Goal: Task Accomplishment & Management: Manage account settings

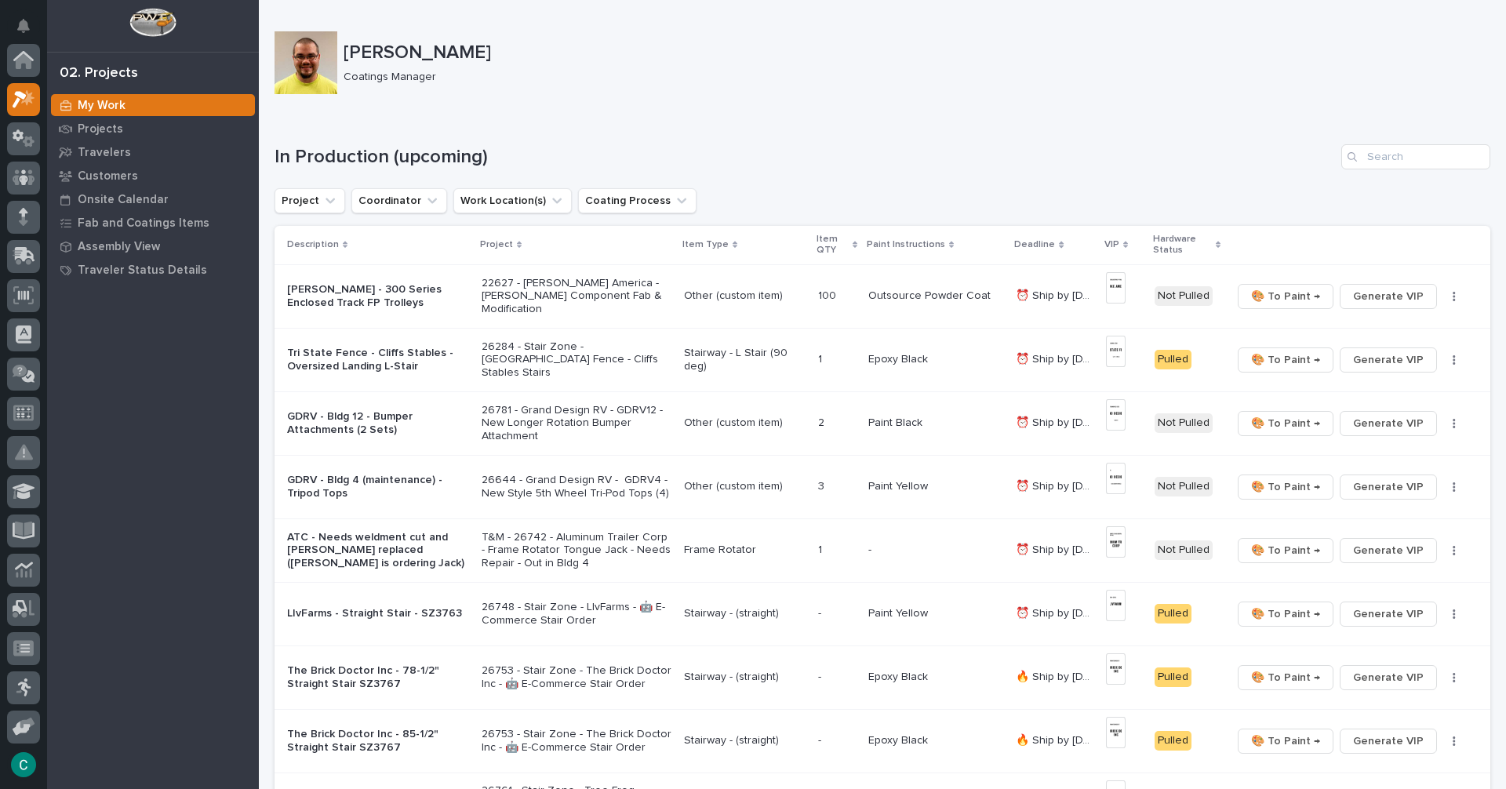
scroll to position [39, 0]
click at [1130, 283] on tr "[PERSON_NAME] - 300 Series Enclosed Track FP Trolleys 22627 - [PERSON_NAME] Ame…" at bounding box center [883, 296] width 1216 height 64
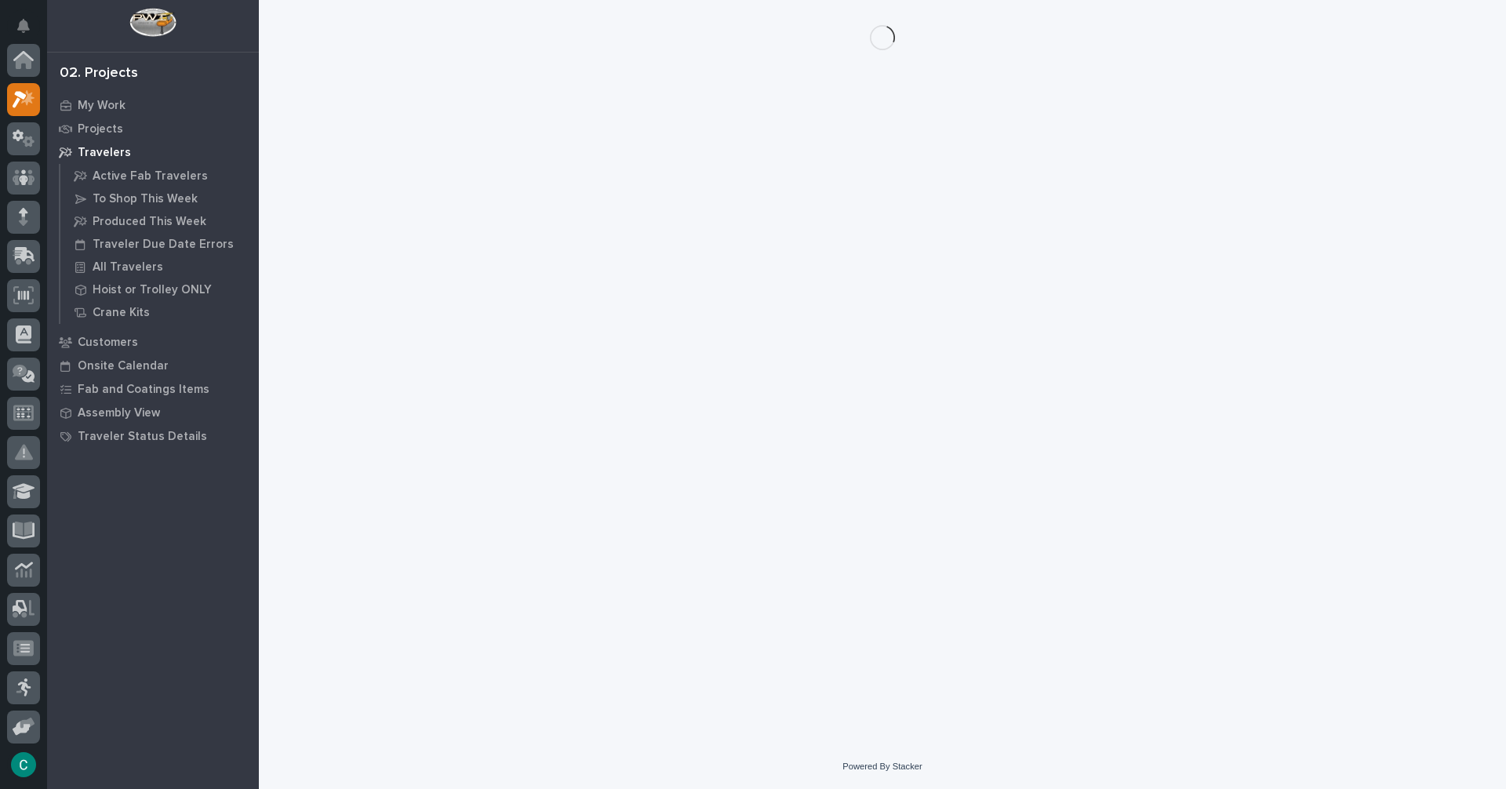
scroll to position [39, 0]
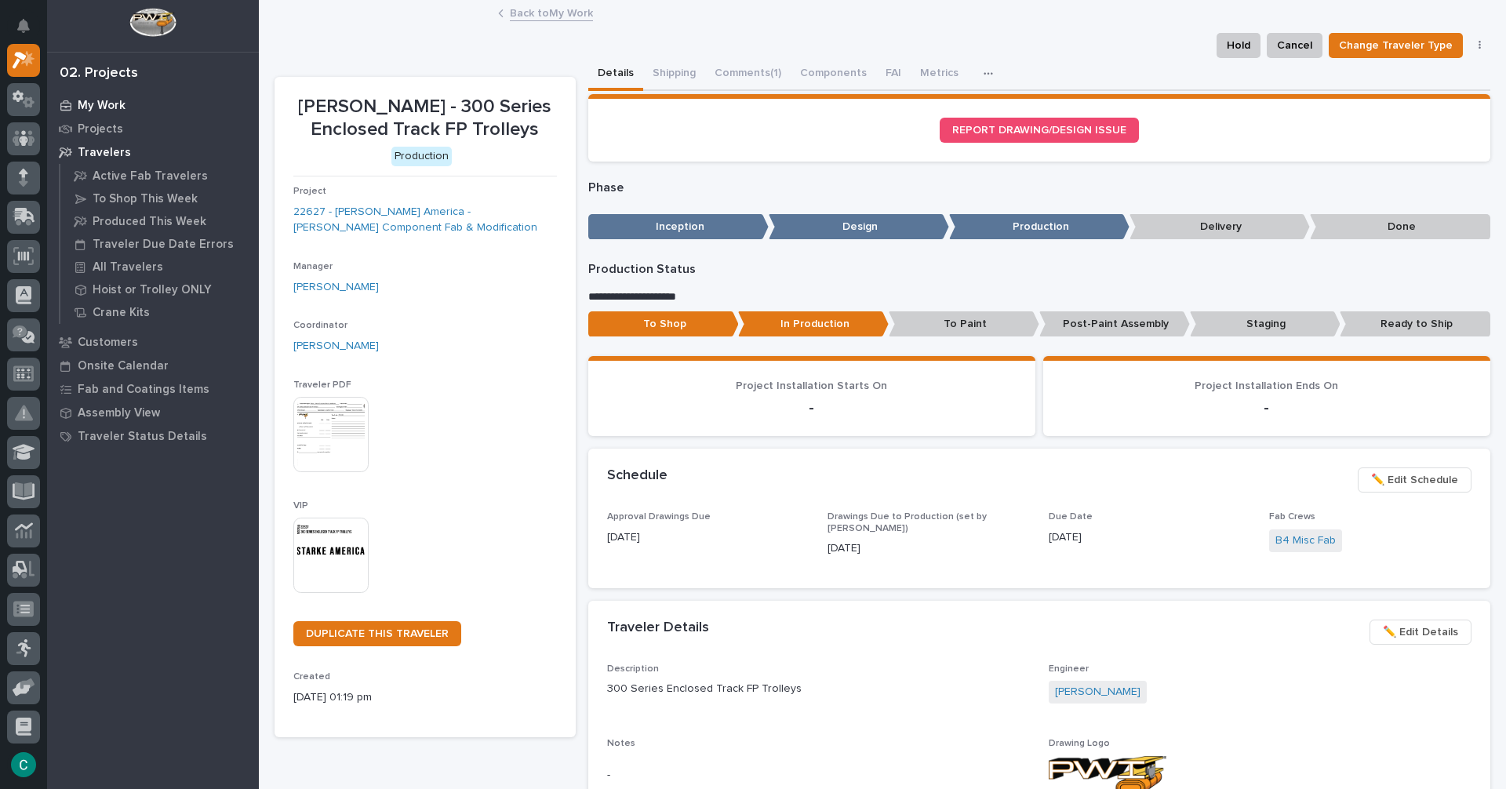
click at [100, 105] on p "My Work" at bounding box center [102, 106] width 48 height 14
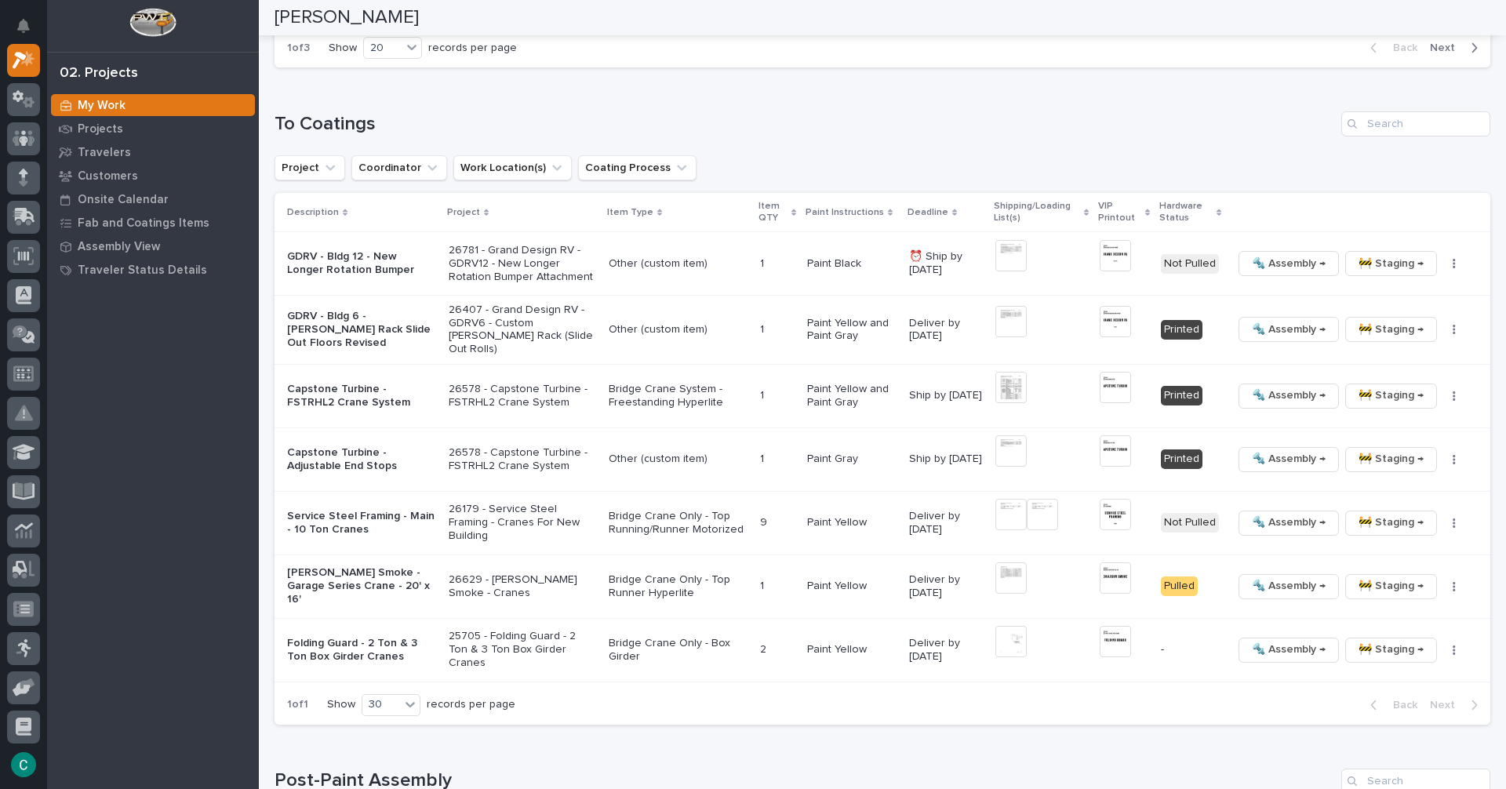
scroll to position [1491, 0]
click at [1003, 258] on img at bounding box center [1011, 253] width 31 height 31
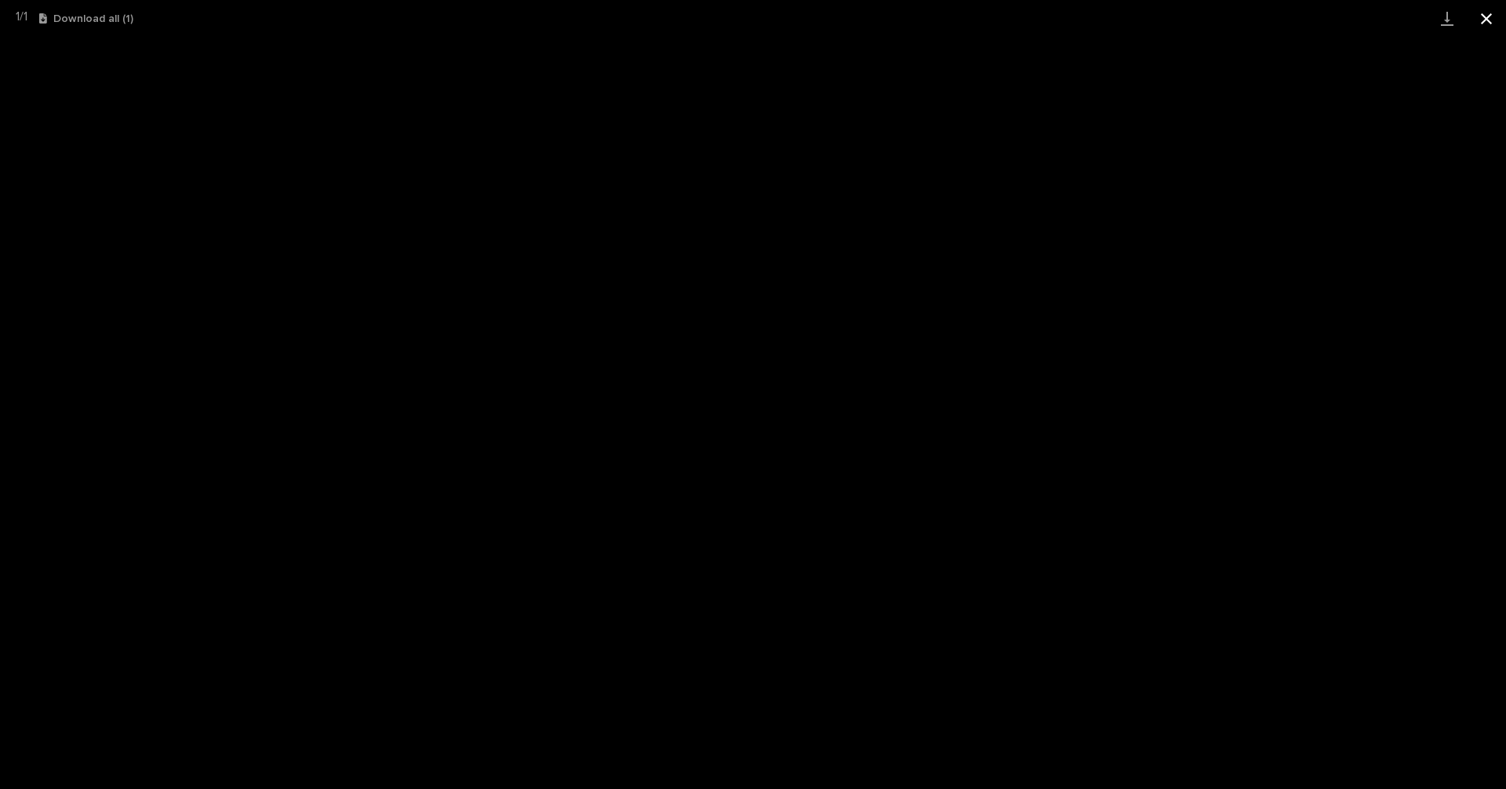
click at [1490, 19] on button "Close gallery" at bounding box center [1486, 18] width 39 height 37
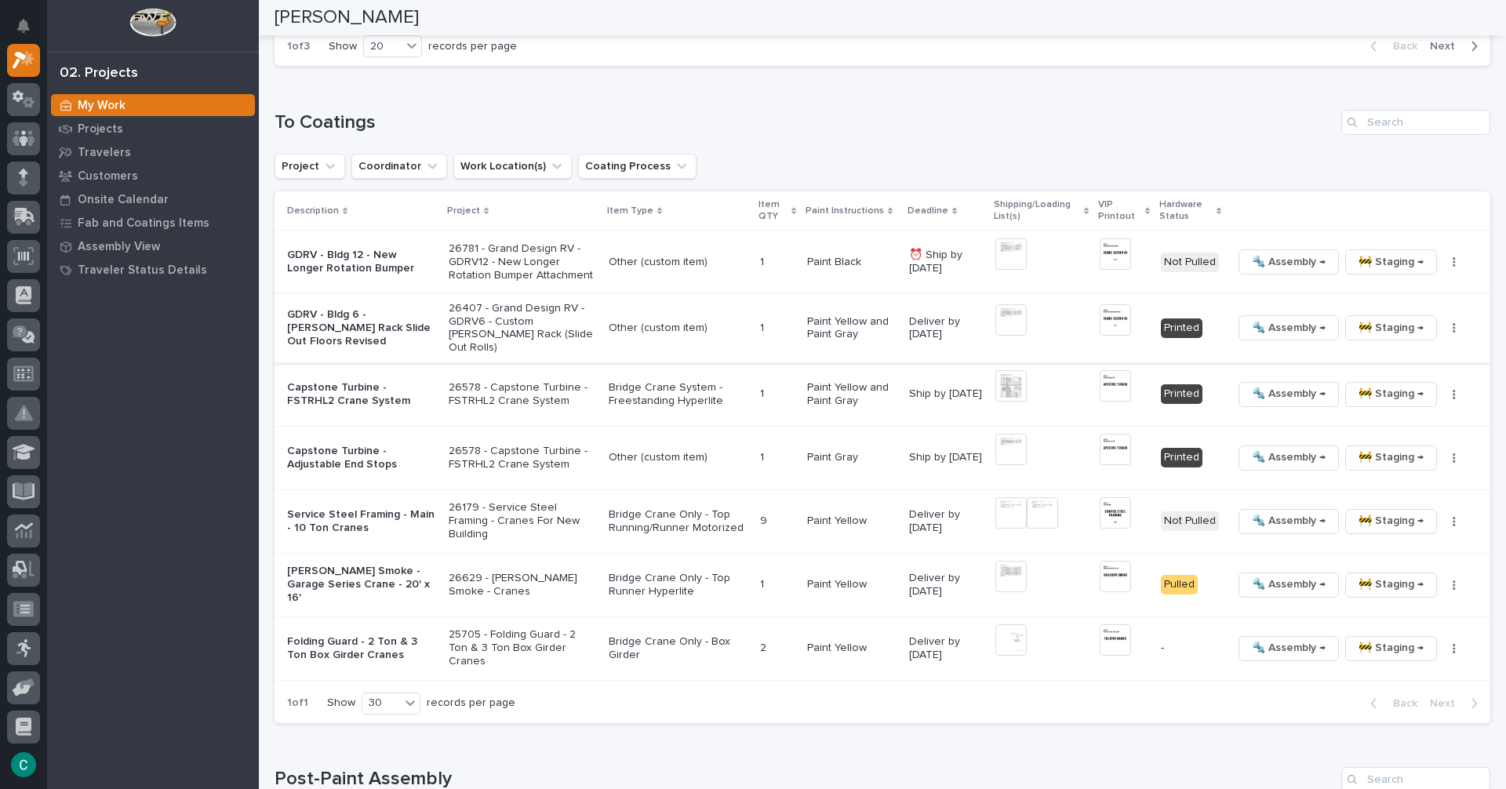
click at [1385, 327] on span "🚧 Staging →" at bounding box center [1391, 328] width 65 height 19
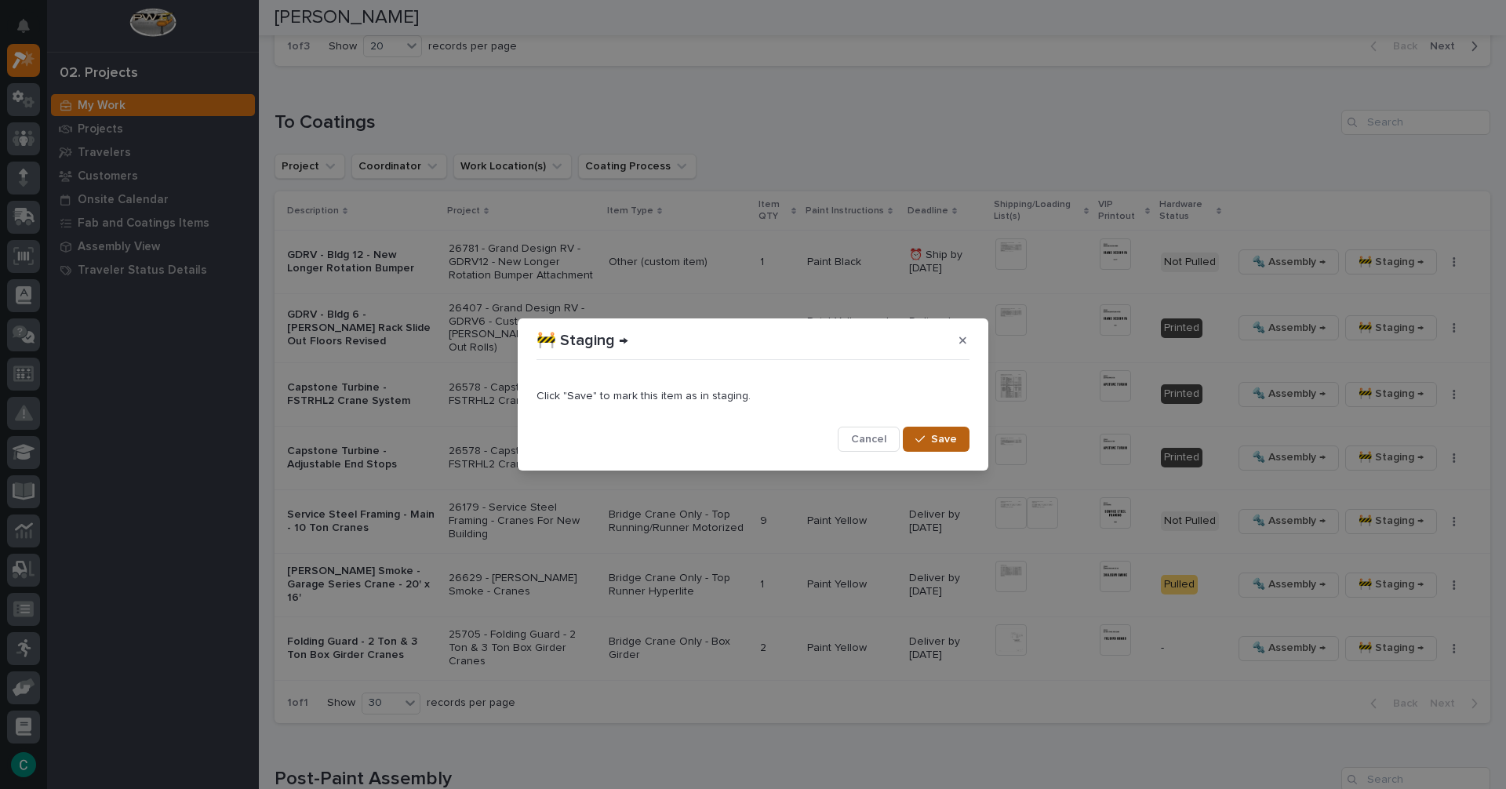
click at [934, 437] on span "Save" at bounding box center [944, 439] width 26 height 14
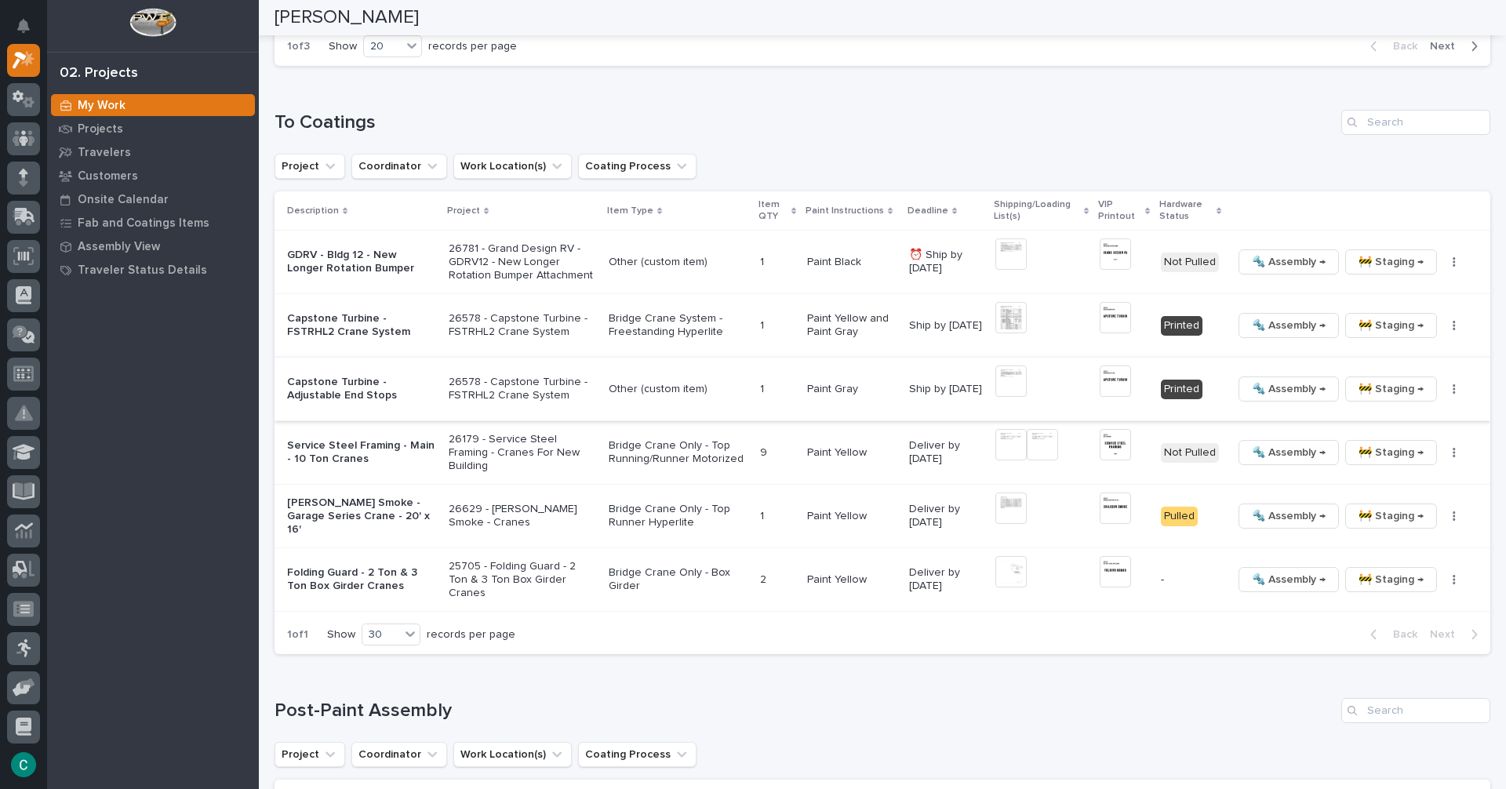
click at [1107, 374] on img at bounding box center [1115, 381] width 31 height 31
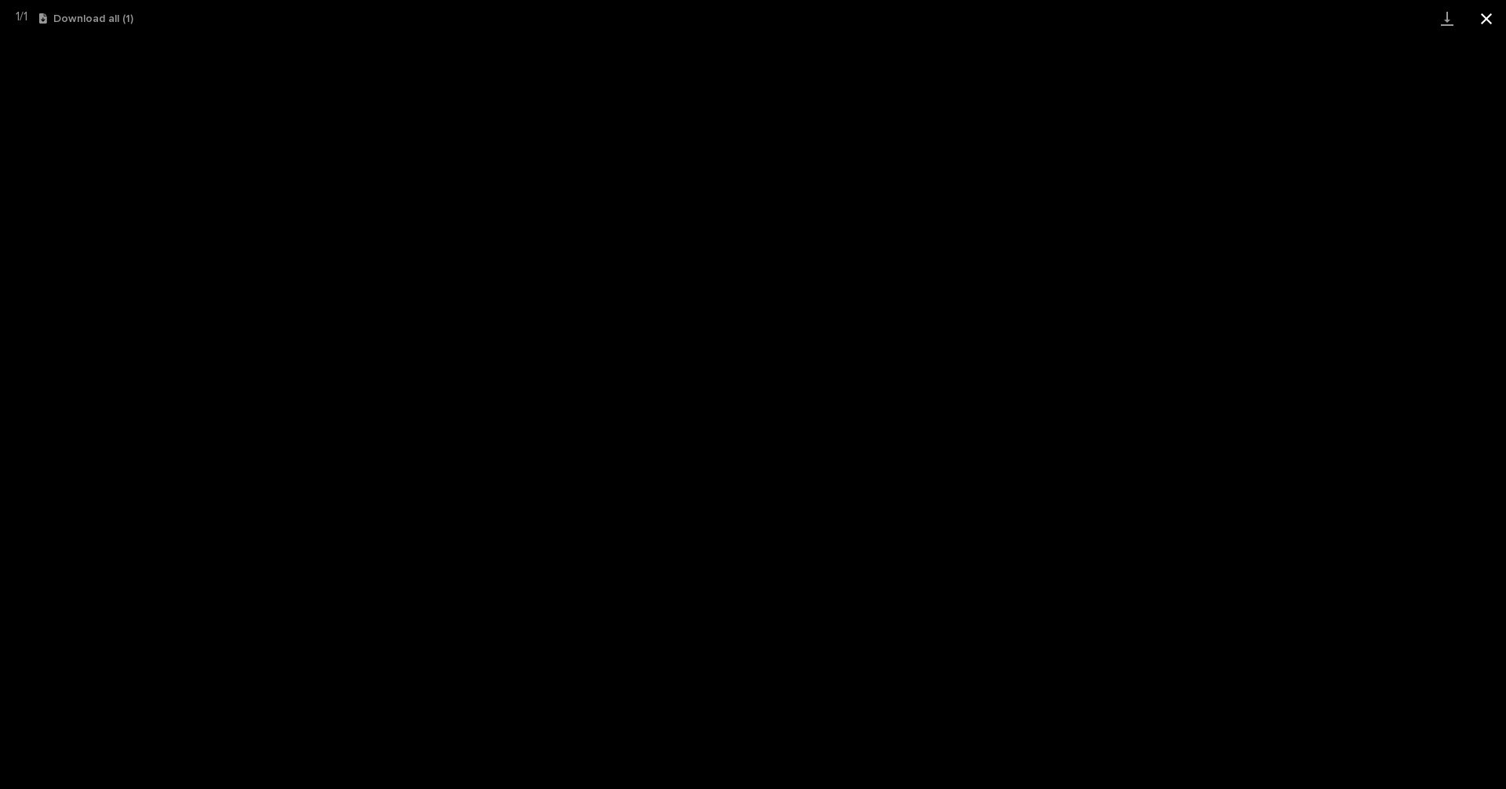
click at [1495, 18] on button "Close gallery" at bounding box center [1486, 18] width 39 height 37
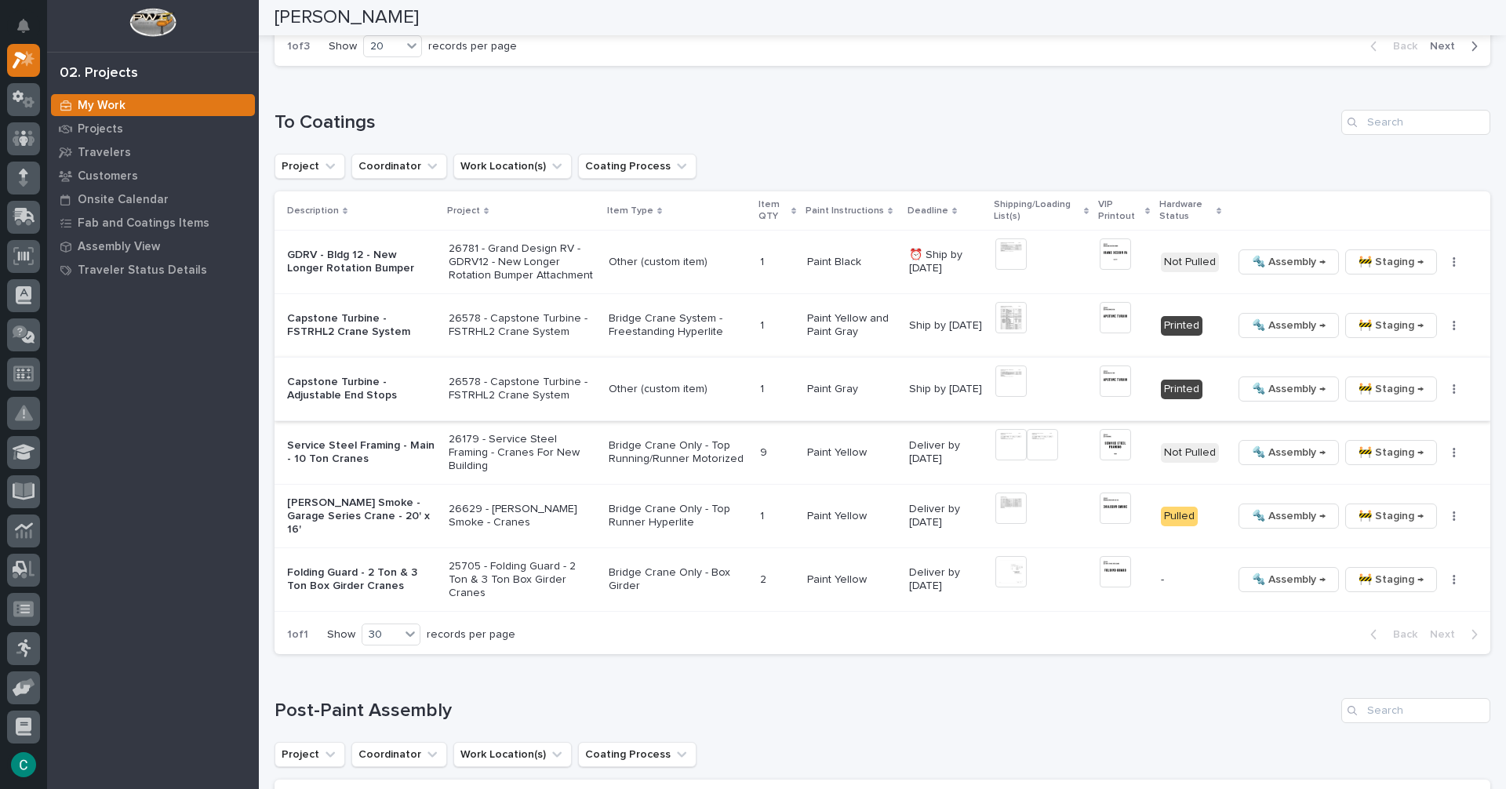
click at [1359, 386] on span "🚧 Staging →" at bounding box center [1391, 389] width 65 height 19
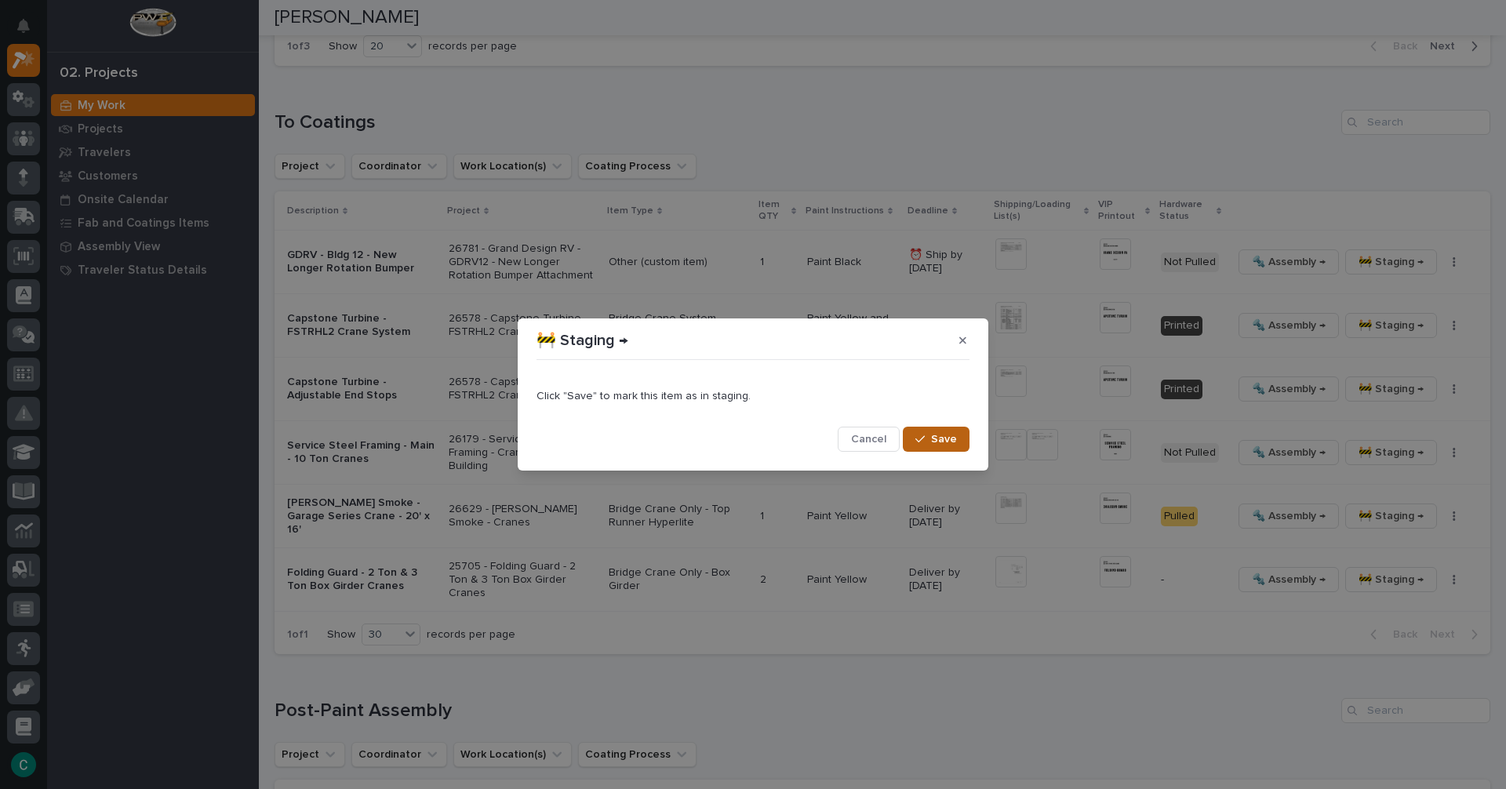
click at [953, 448] on button "Save" at bounding box center [936, 439] width 67 height 25
